Goal: Navigation & Orientation: Understand site structure

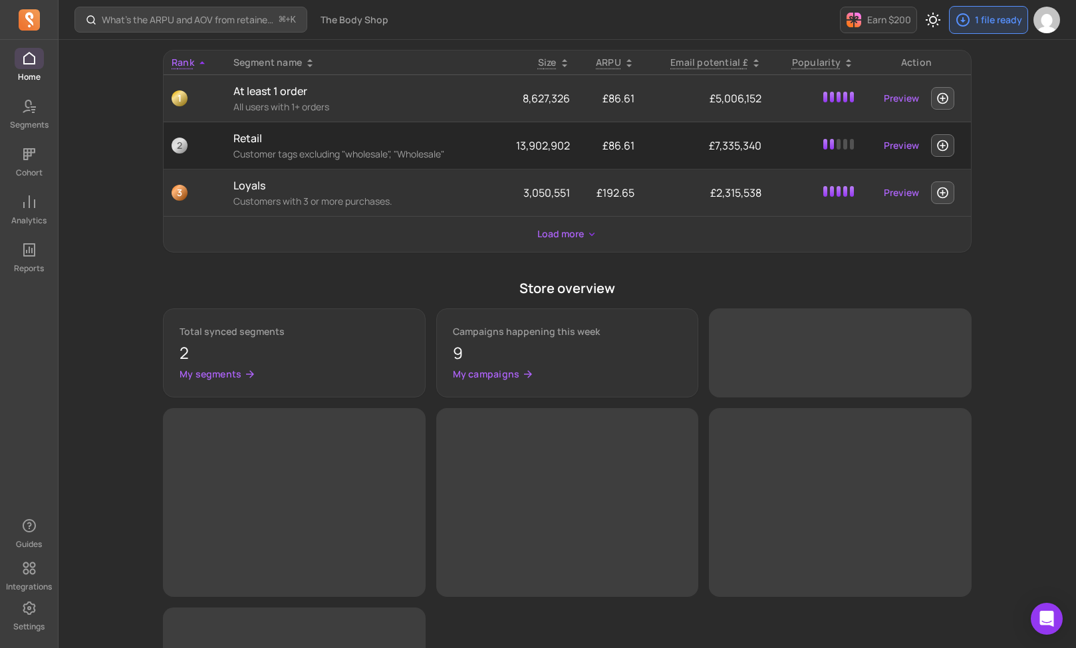
scroll to position [481, 0]
click at [28, 215] on p "Analytics" at bounding box center [28, 220] width 35 height 11
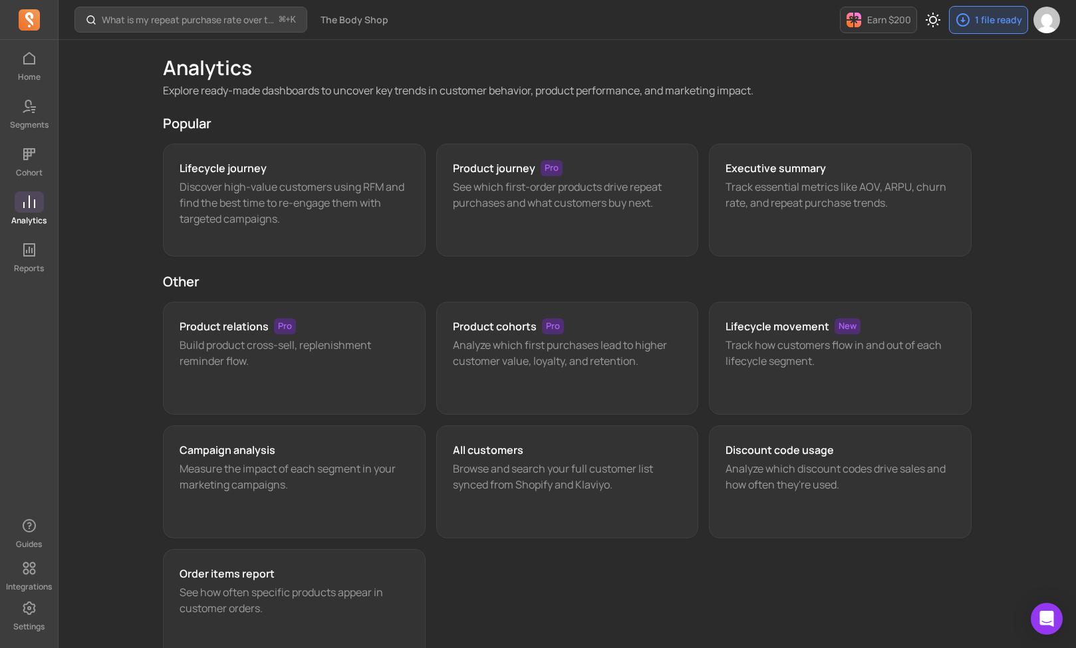
click at [35, 210] on span at bounding box center [29, 201] width 29 height 21
click at [42, 118] on link "Segments" at bounding box center [29, 113] width 58 height 35
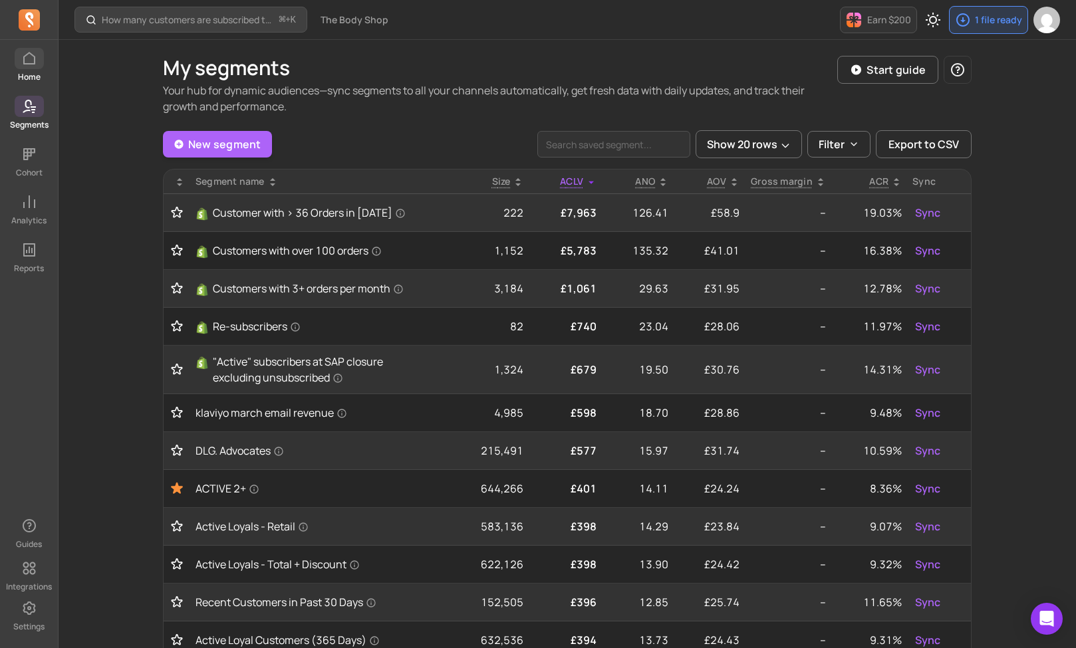
click at [19, 61] on span at bounding box center [29, 58] width 29 height 21
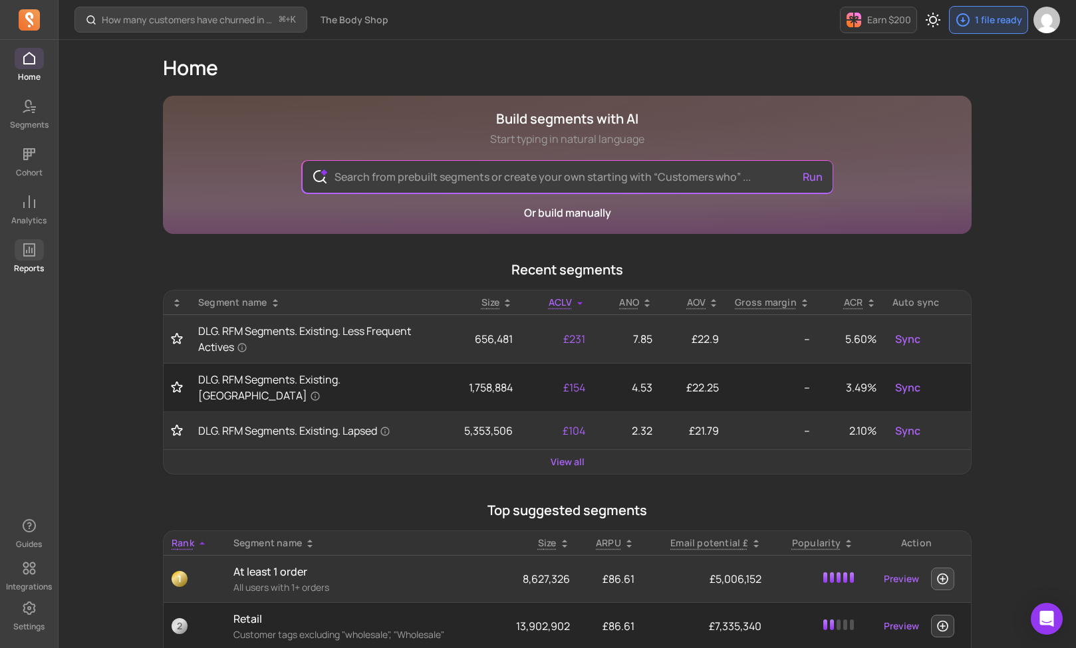
click at [23, 247] on icon at bounding box center [29, 250] width 16 height 16
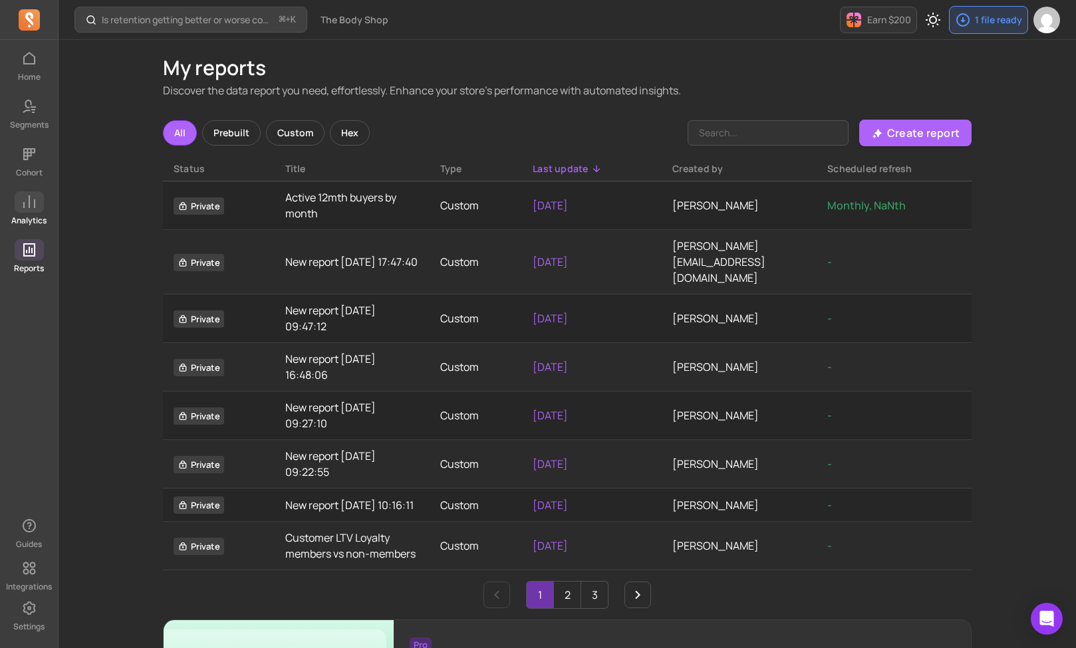
click at [25, 206] on icon at bounding box center [29, 202] width 16 height 16
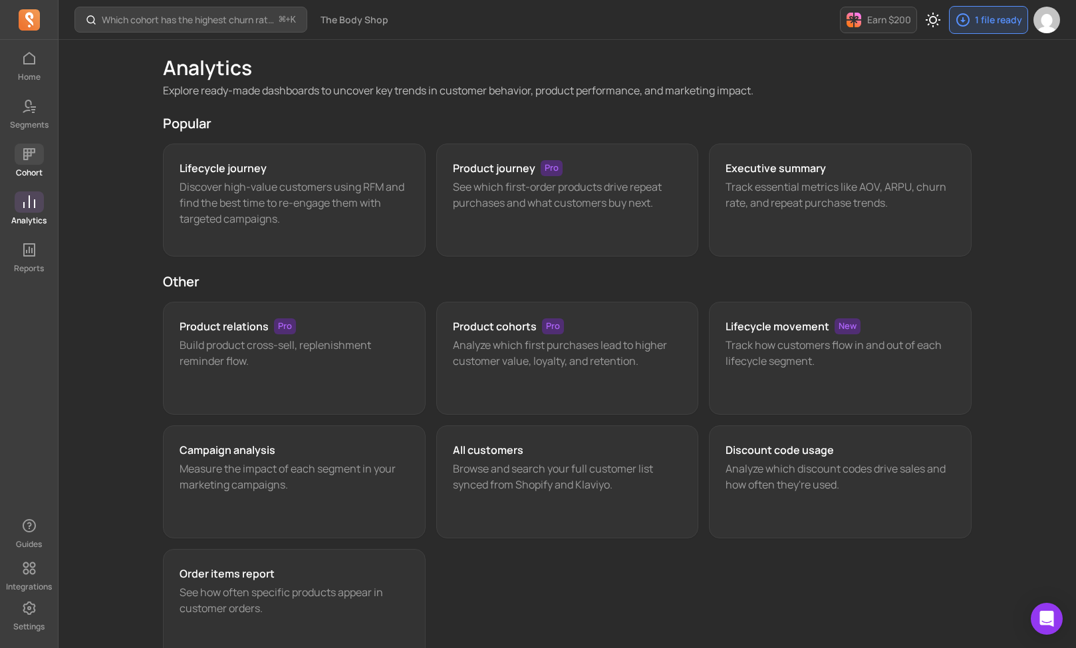
click at [27, 172] on p "Cohort" at bounding box center [29, 173] width 27 height 11
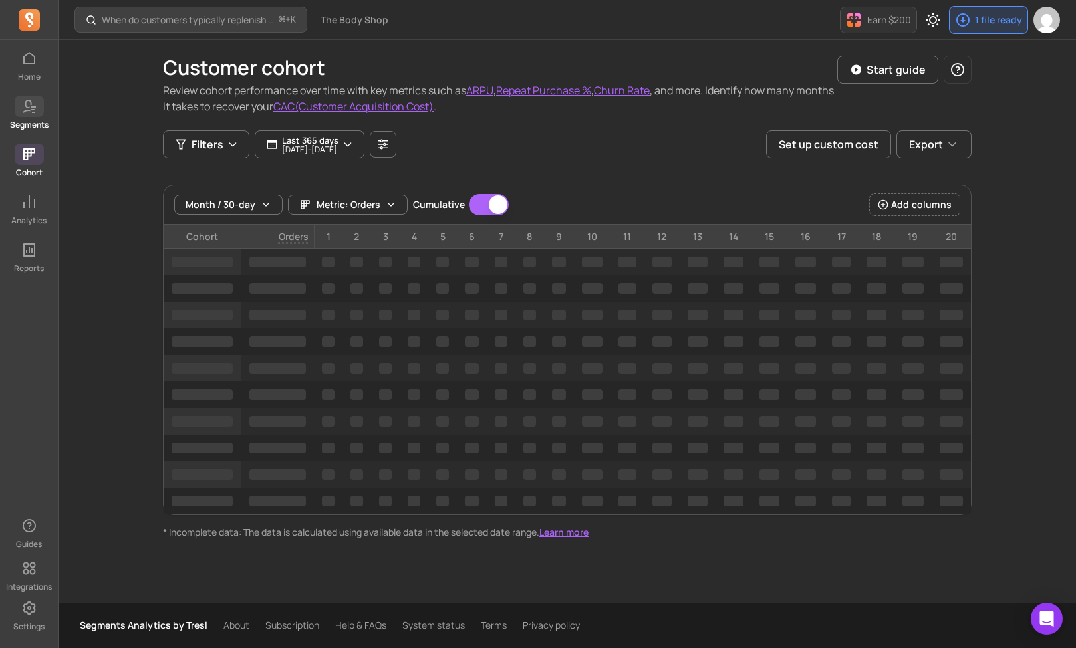
click at [24, 123] on p "Segments" at bounding box center [29, 125] width 39 height 11
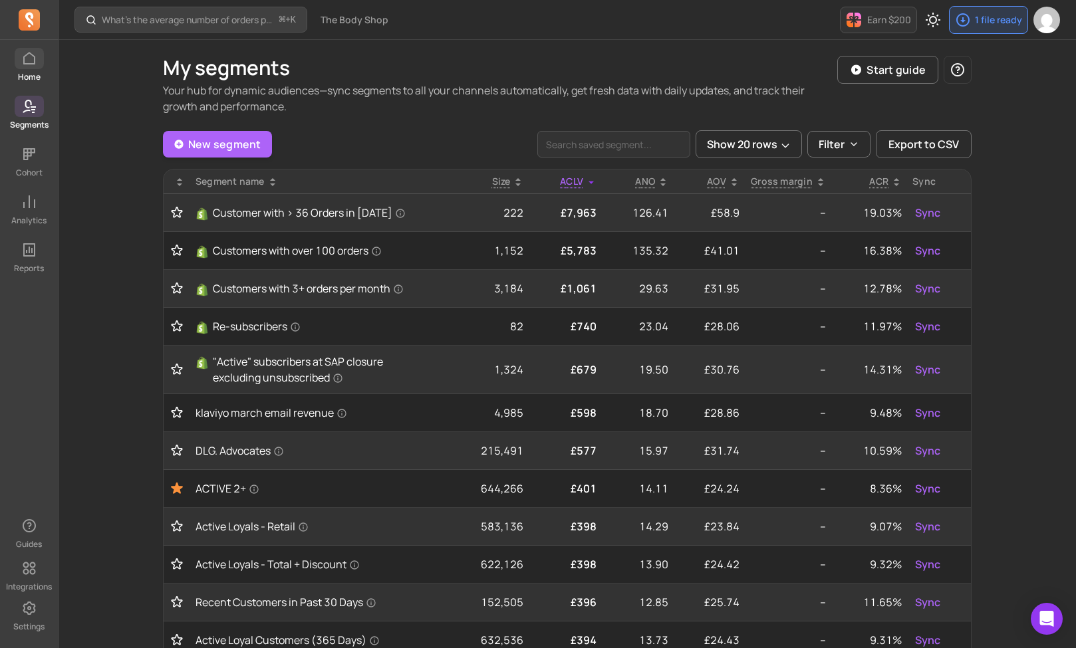
click at [37, 62] on span at bounding box center [29, 58] width 29 height 21
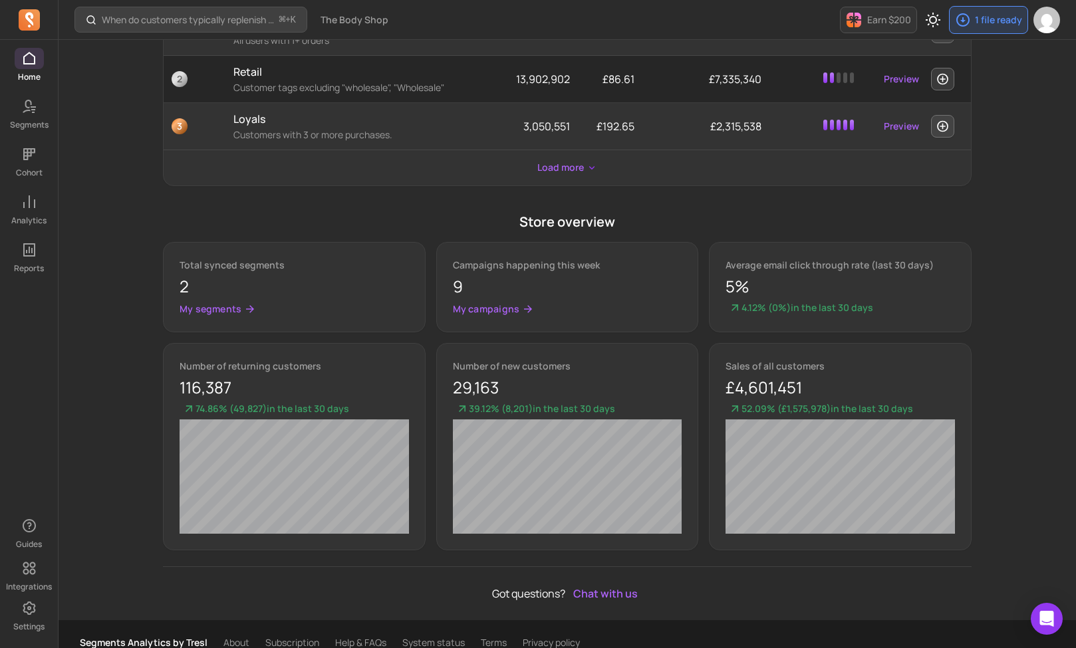
scroll to position [547, 0]
click at [504, 362] on div "Number of new customers 29,163" at bounding box center [567, 380] width 229 height 40
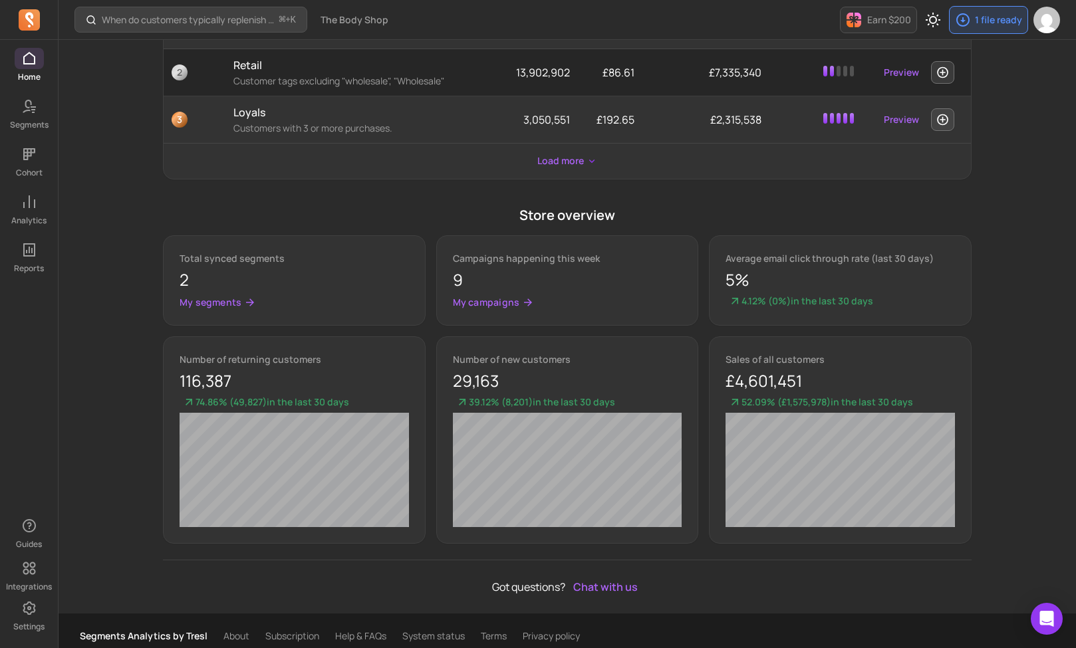
scroll to position [554, 1]
